Goal: Navigation & Orientation: Go to known website

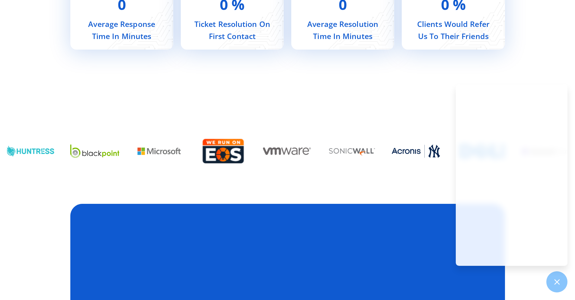
scroll to position [2819, 0]
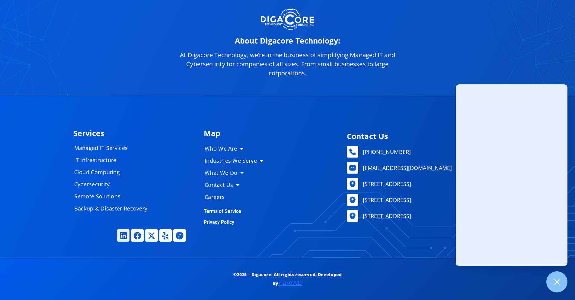
click at [118, 236] on link "Linkedin" at bounding box center [123, 235] width 13 height 13
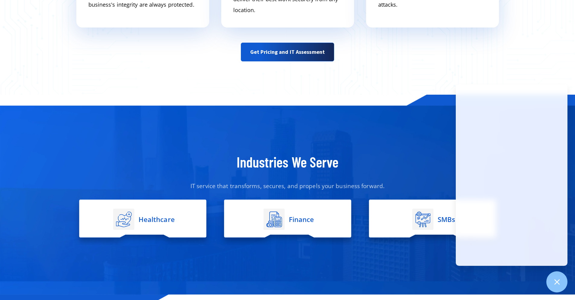
scroll to position [0, 0]
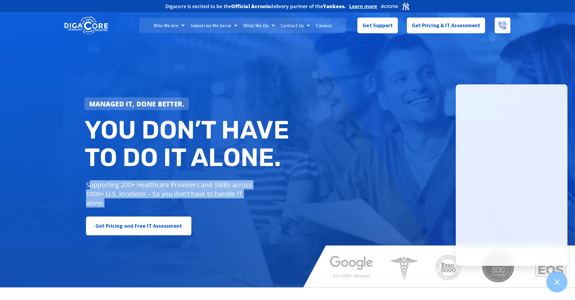
drag, startPoint x: 119, startPoint y: 201, endPoint x: 90, endPoint y: 186, distance: 33.1
click at [90, 186] on p "Supporting 200+ Healthcare Providers and SMBs across 1000+ U.S. locations – So …" at bounding box center [170, 193] width 169 height 27
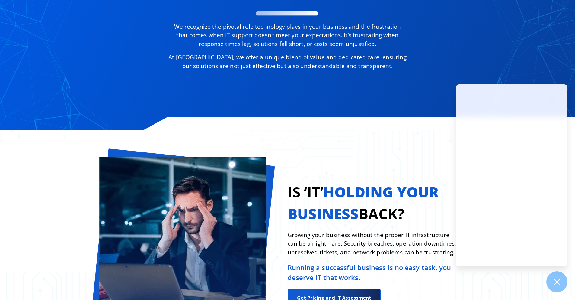
scroll to position [559, 0]
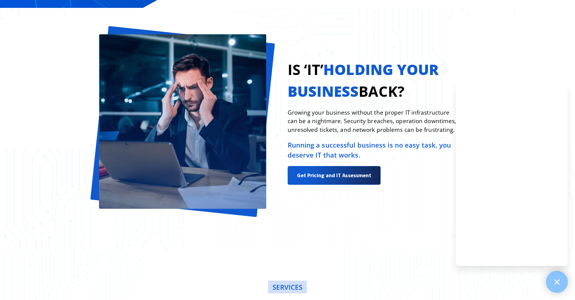
click at [559, 281] on icon at bounding box center [557, 282] width 8 height 8
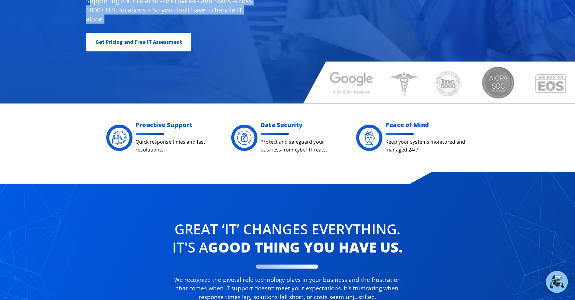
scroll to position [0, 0]
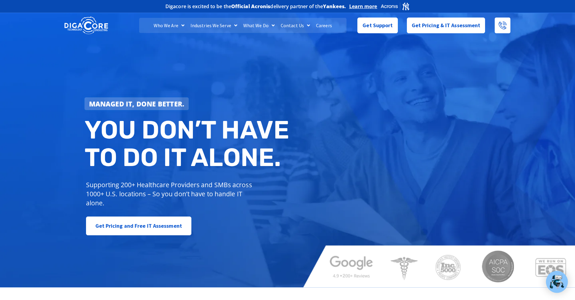
click at [188, 137] on h2 "You don’t have to do IT alone." at bounding box center [189, 143] width 208 height 55
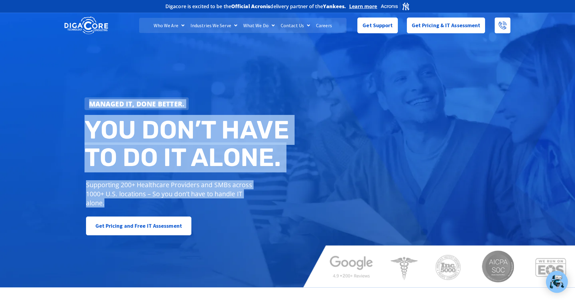
drag, startPoint x: 111, startPoint y: 203, endPoint x: 78, endPoint y: 184, distance: 38.3
click at [78, 184] on div "Managed IT, done better. You don’t have to do IT alone. Supporting 200+ Healthc…" at bounding box center [287, 149] width 575 height 276
click at [95, 186] on p "Supporting 200+ Healthcare Providers and SMBs across 1000+ U.S. locations – So …" at bounding box center [170, 193] width 169 height 27
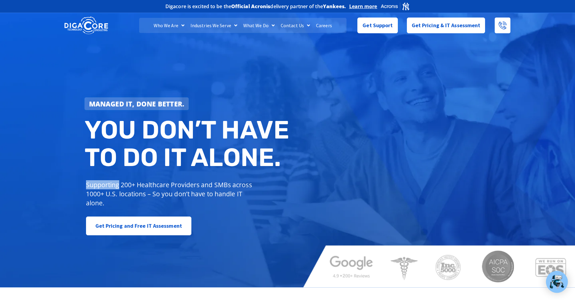
click at [95, 186] on p "Supporting 200+ Healthcare Providers and SMBs across 1000+ U.S. locations – So …" at bounding box center [170, 193] width 169 height 27
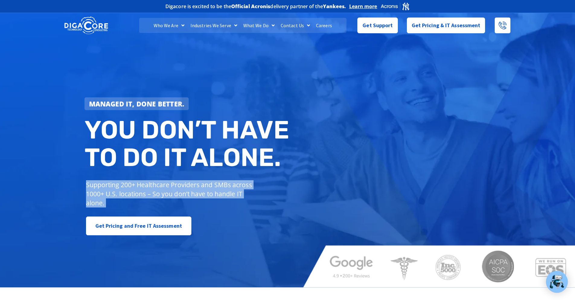
click at [95, 186] on p "Supporting 200+ Healthcare Providers and SMBs across 1000+ U.S. locations – So …" at bounding box center [170, 193] width 169 height 27
